Goal: Navigation & Orientation: Find specific page/section

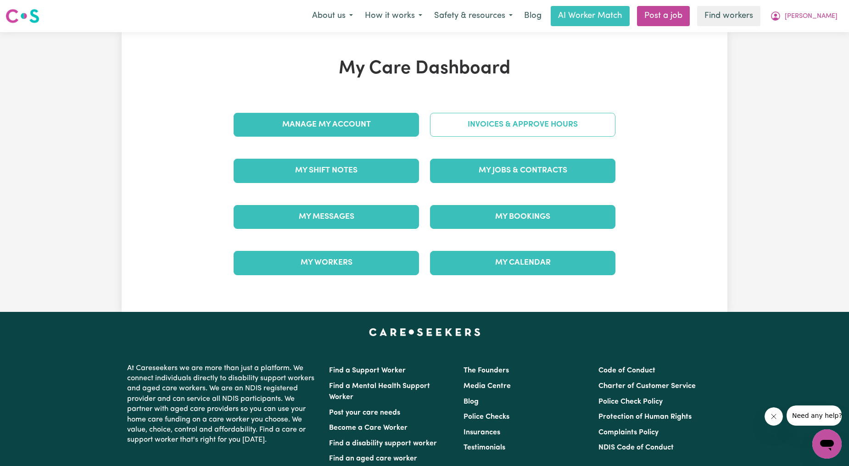
click at [462, 118] on link "Invoices & Approve Hours" at bounding box center [522, 125] width 185 height 24
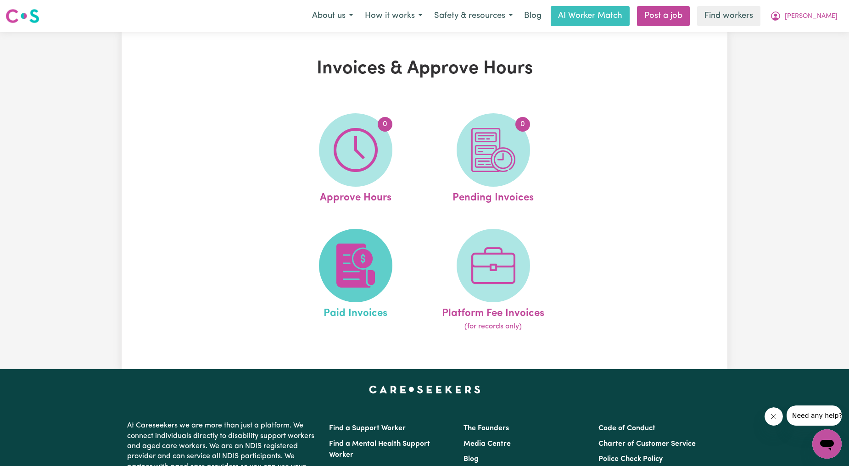
click at [359, 295] on span at bounding box center [355, 265] width 73 height 73
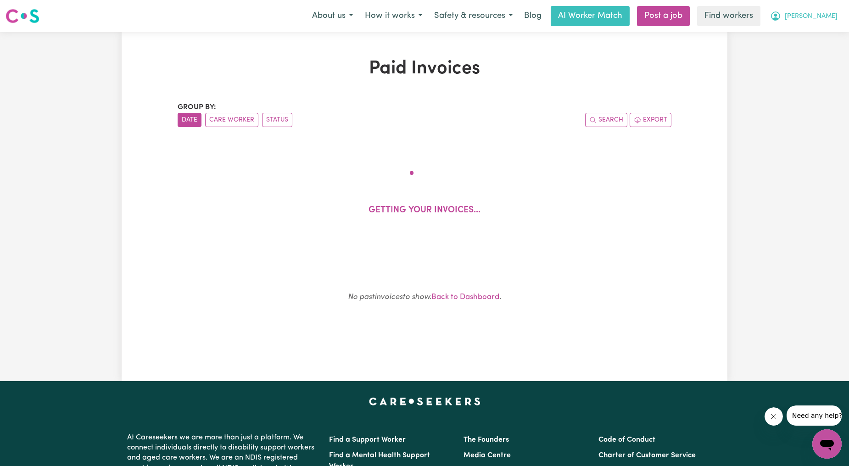
click at [832, 7] on button "[PERSON_NAME]" at bounding box center [803, 15] width 79 height 19
click at [792, 33] on link "My Dashboard" at bounding box center [806, 35] width 72 height 17
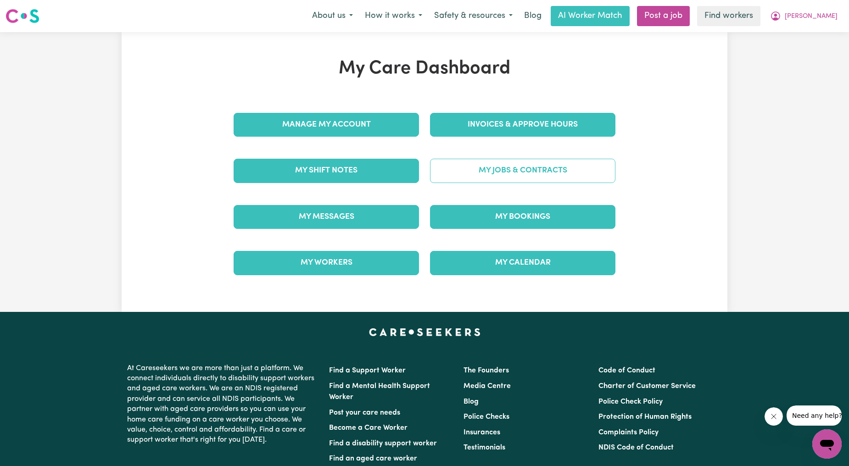
click at [448, 173] on link "My Jobs & Contracts" at bounding box center [522, 171] width 185 height 24
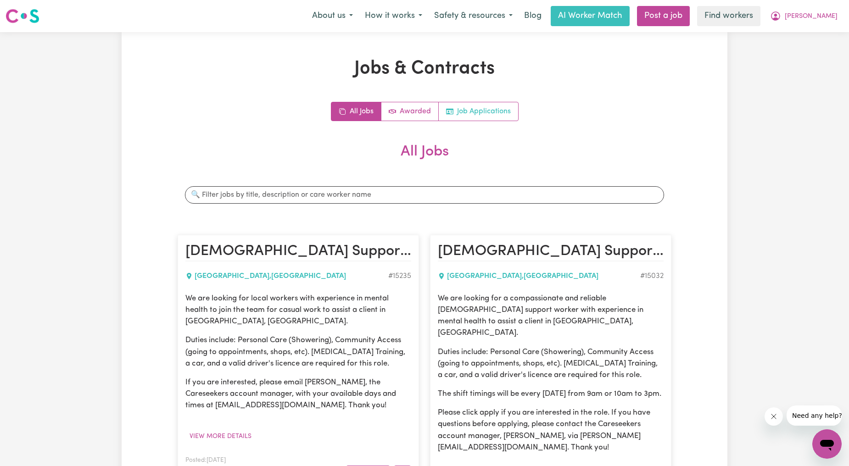
click at [482, 111] on link "Job Applications" at bounding box center [478, 111] width 79 height 18
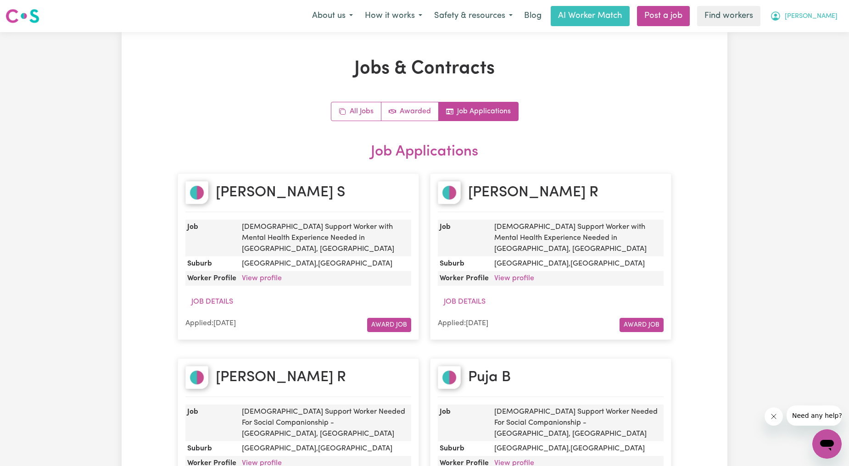
click at [814, 24] on button "[PERSON_NAME]" at bounding box center [803, 15] width 79 height 19
click at [798, 52] on link "Logout" at bounding box center [806, 52] width 72 height 17
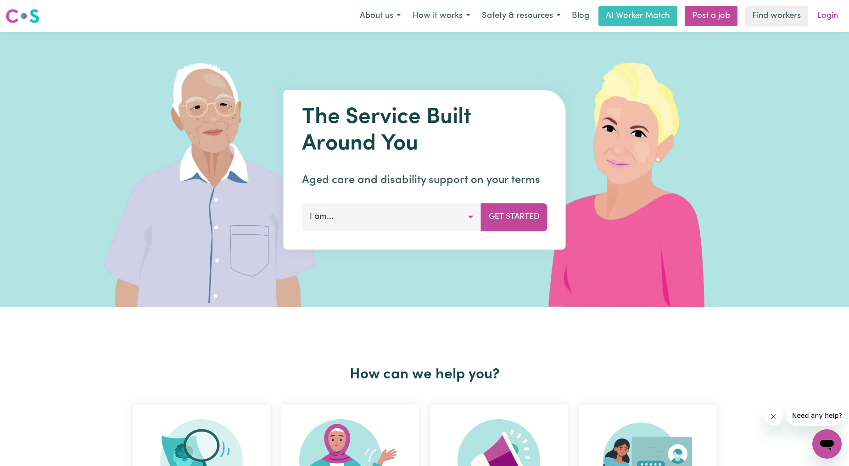
click at [820, 12] on link "Login" at bounding box center [828, 16] width 32 height 20
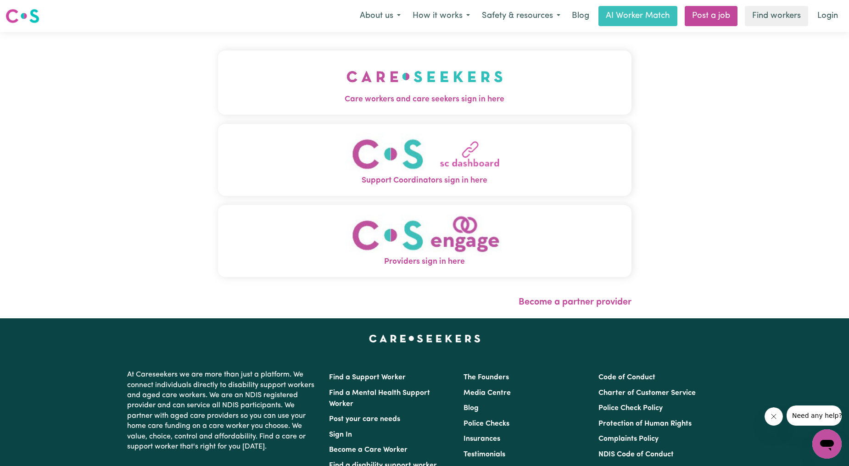
click at [266, 65] on button "Care workers and care seekers sign in here" at bounding box center [424, 82] width 413 height 64
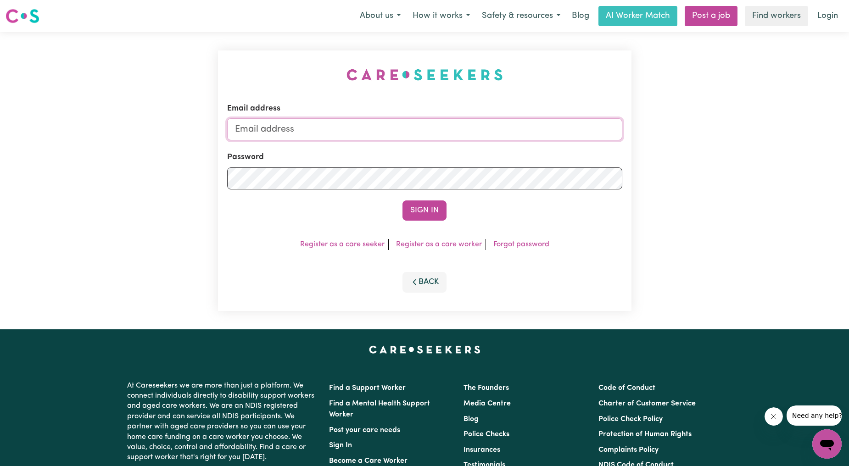
click at [384, 126] on input "Email address" at bounding box center [424, 129] width 395 height 22
drag, startPoint x: 279, startPoint y: 130, endPoint x: 456, endPoint y: 138, distance: 177.3
click at [456, 138] on input "superuser~ethan@careseekers.com.au" at bounding box center [424, 129] width 395 height 22
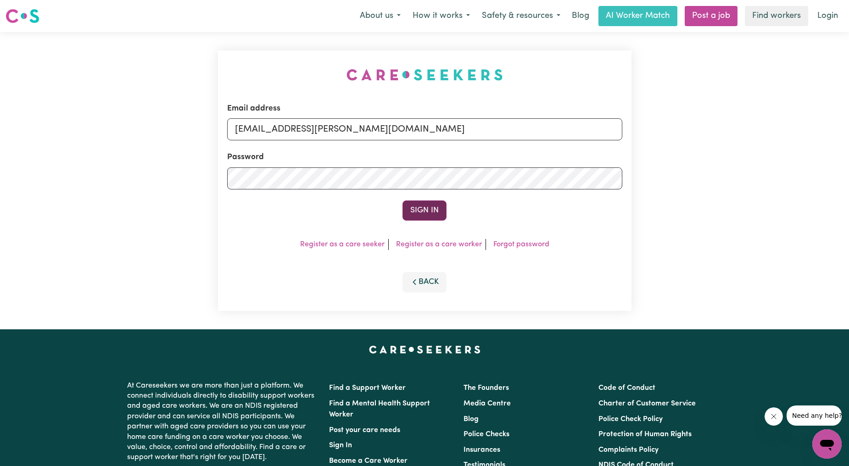
type input "superuser~Lilian.kitete@yooralla.com.au"
click at [402, 219] on button "Sign In" at bounding box center [424, 210] width 44 height 20
